Goal: Find specific page/section: Find specific page/section

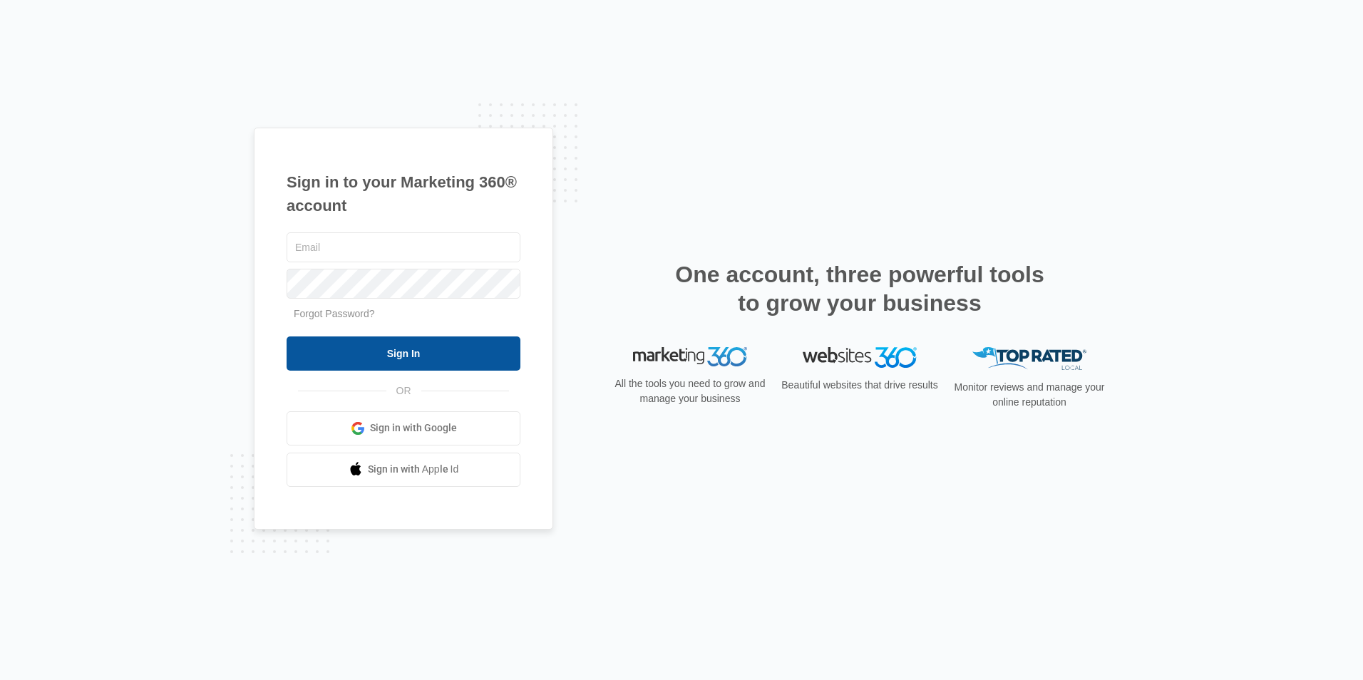
type input "[EMAIL_ADDRESS][DOMAIN_NAME]"
click at [347, 352] on input "Sign In" at bounding box center [404, 353] width 234 height 34
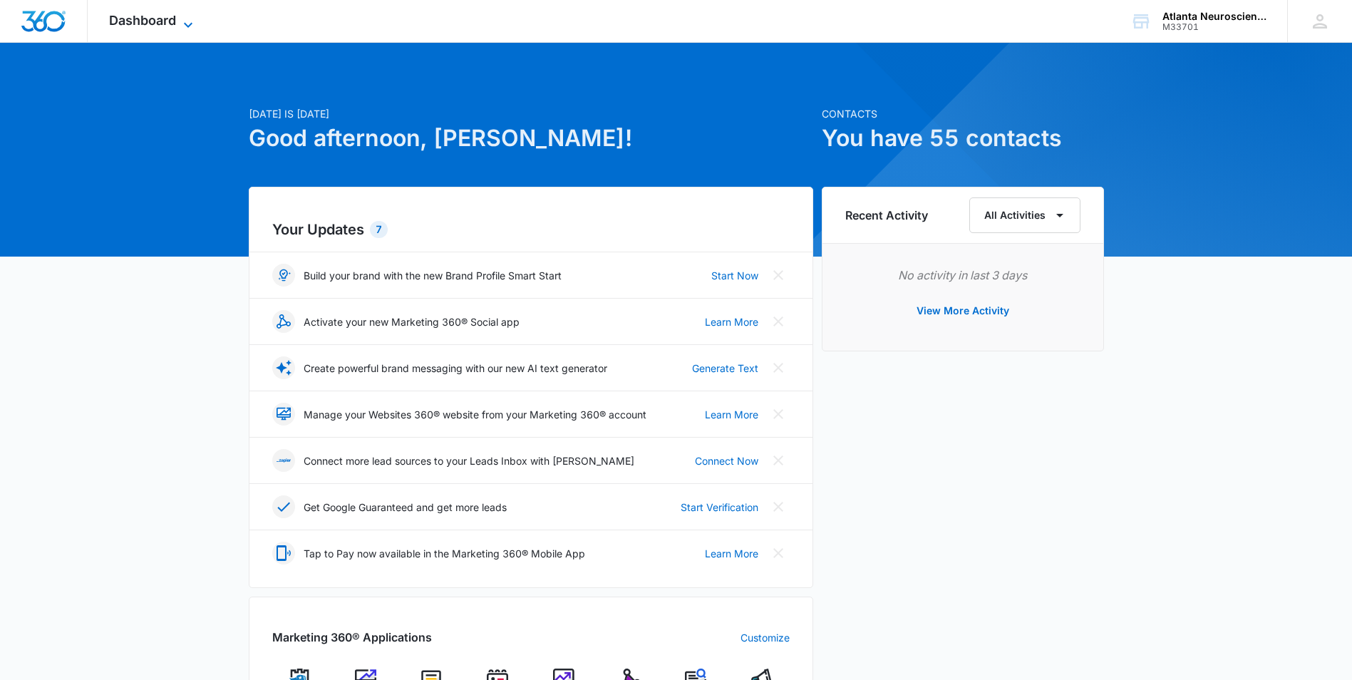
click at [139, 20] on span "Dashboard" at bounding box center [142, 20] width 67 height 15
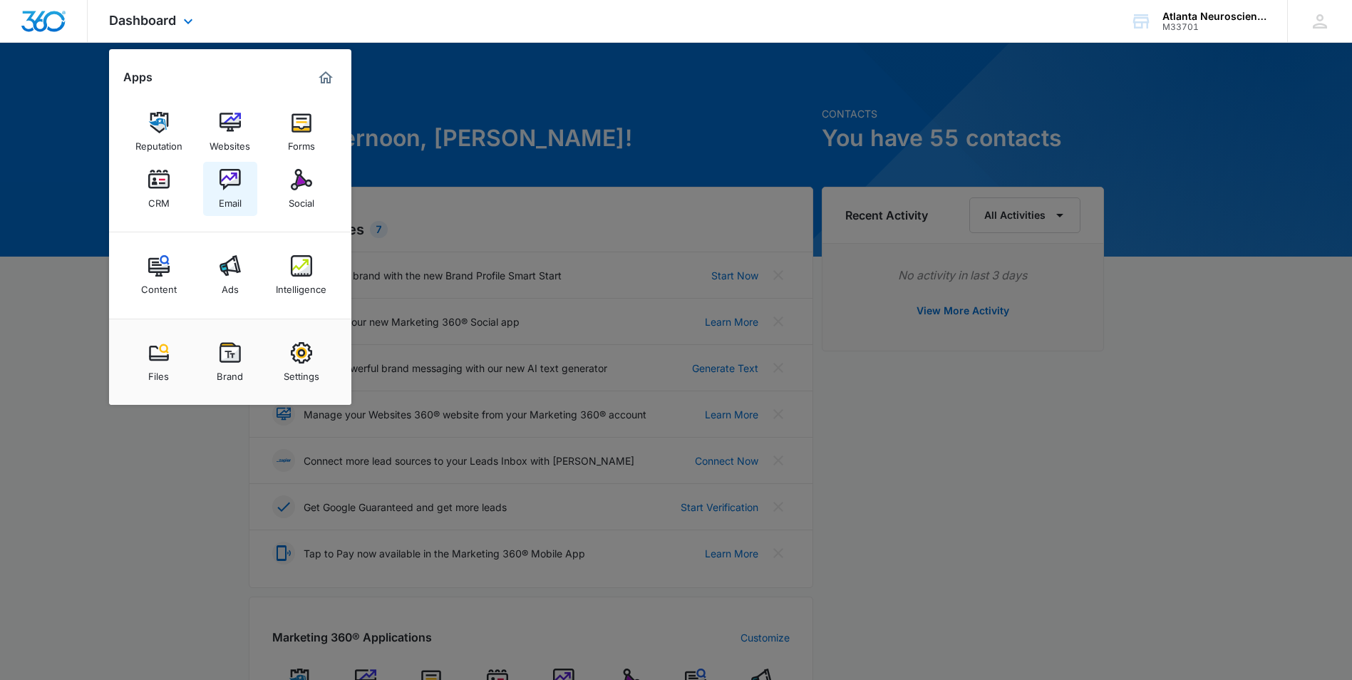
click at [235, 195] on div "Email" at bounding box center [230, 199] width 23 height 19
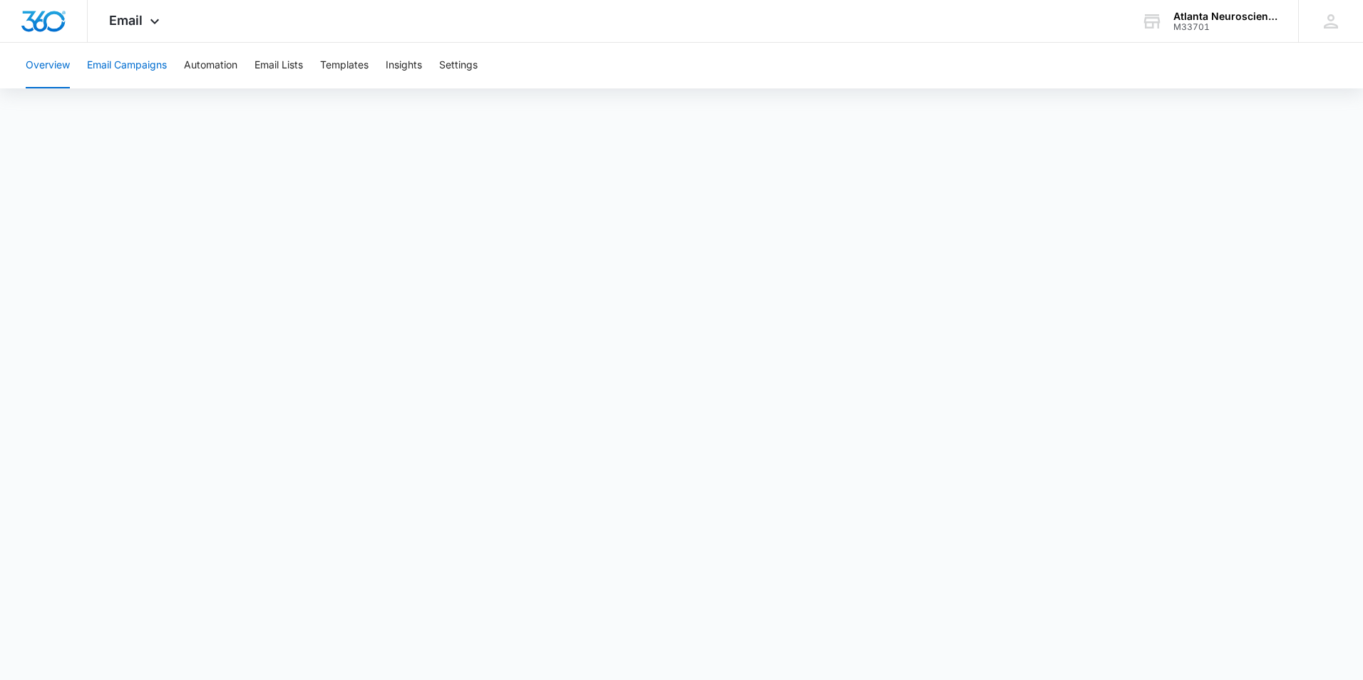
click at [154, 56] on button "Email Campaigns" at bounding box center [127, 66] width 80 height 46
click at [143, 68] on button "Email Campaigns" at bounding box center [127, 66] width 80 height 46
click at [155, 22] on icon at bounding box center [154, 24] width 17 height 17
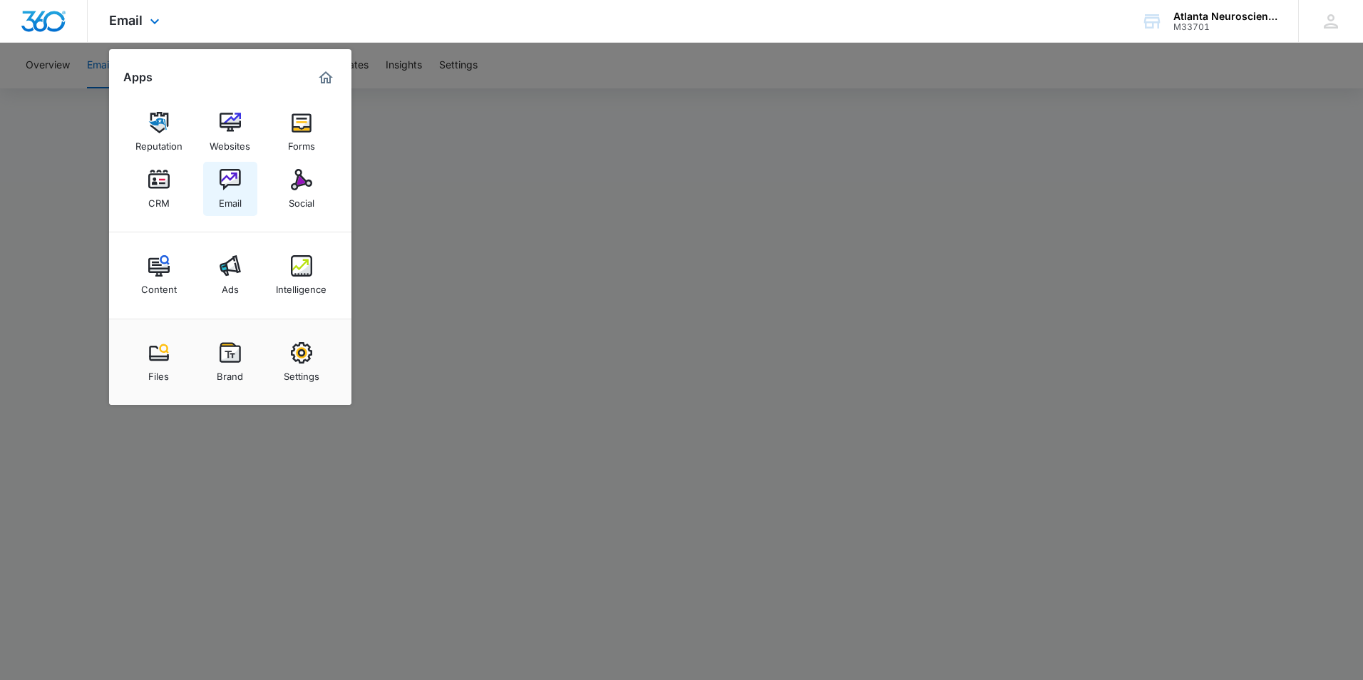
click at [238, 196] on div "Email" at bounding box center [230, 199] width 23 height 19
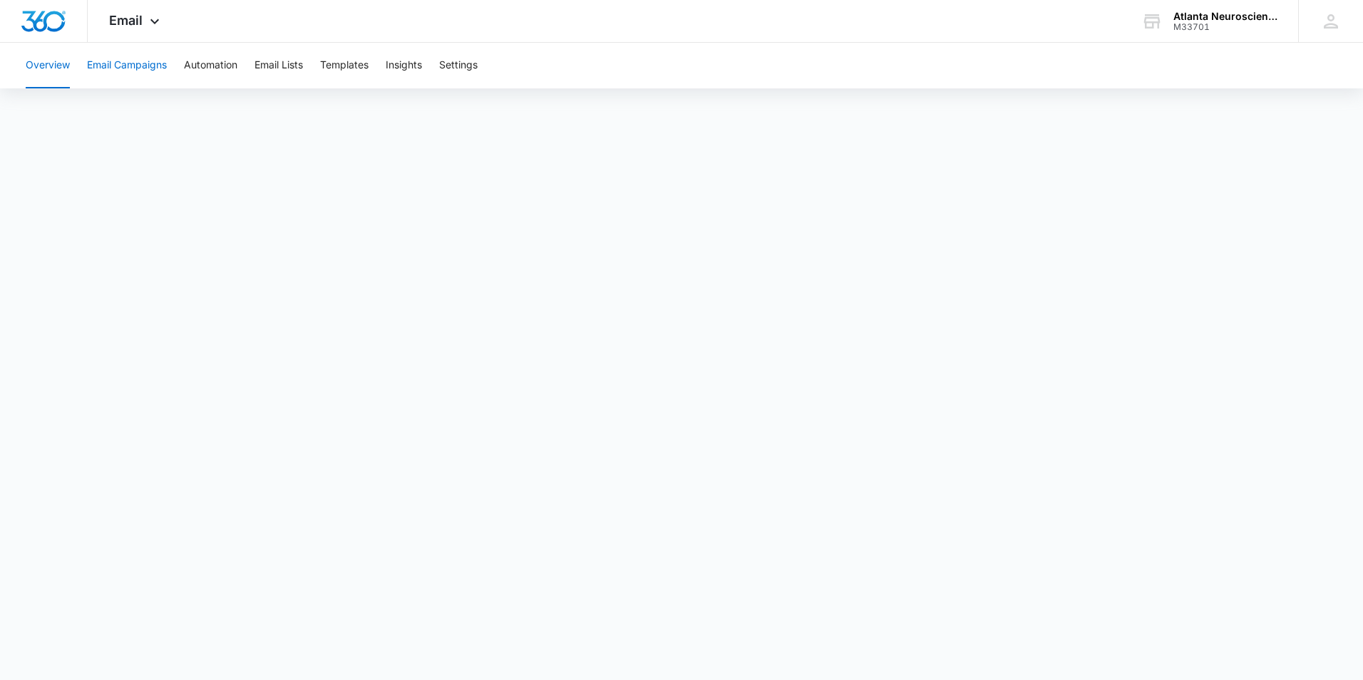
click at [148, 60] on button "Email Campaigns" at bounding box center [127, 66] width 80 height 46
